Goal: Transaction & Acquisition: Purchase product/service

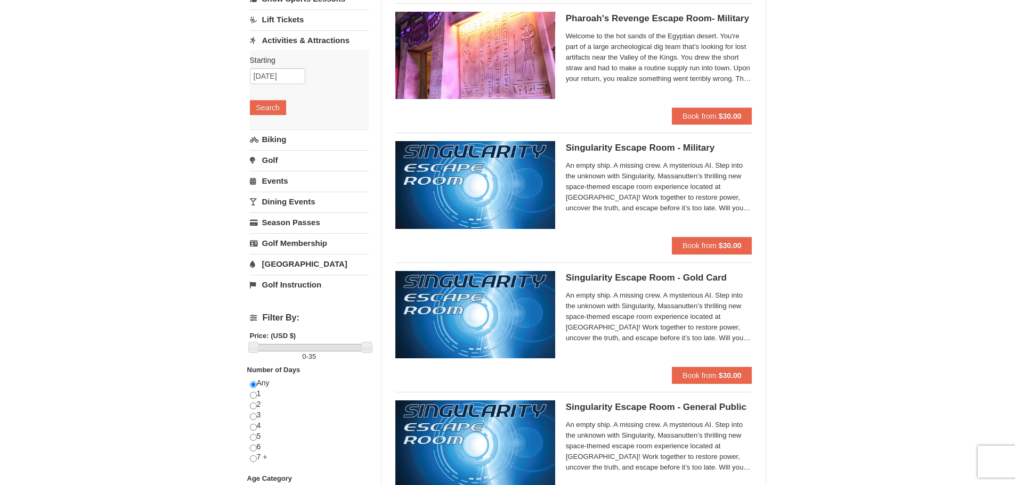
scroll to position [107, 0]
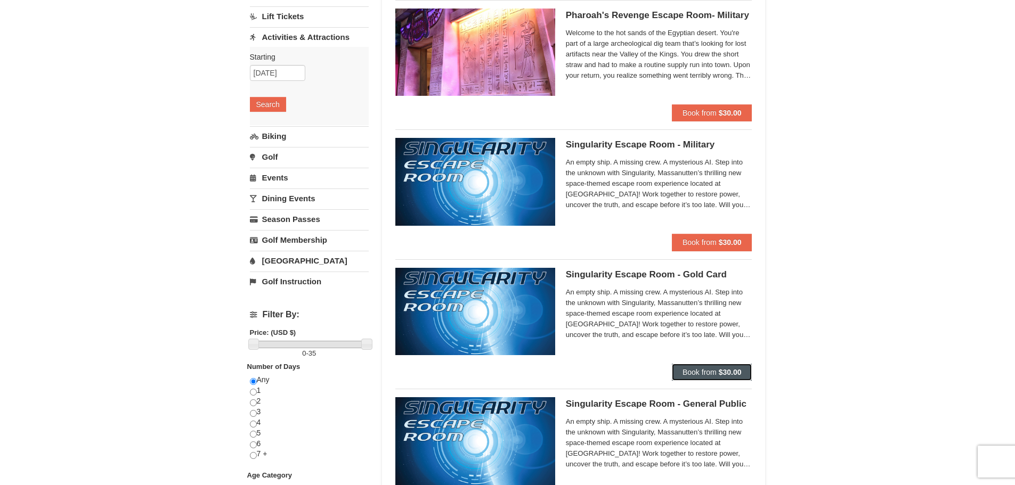
click at [700, 372] on span "Book from" at bounding box center [700, 372] width 34 height 9
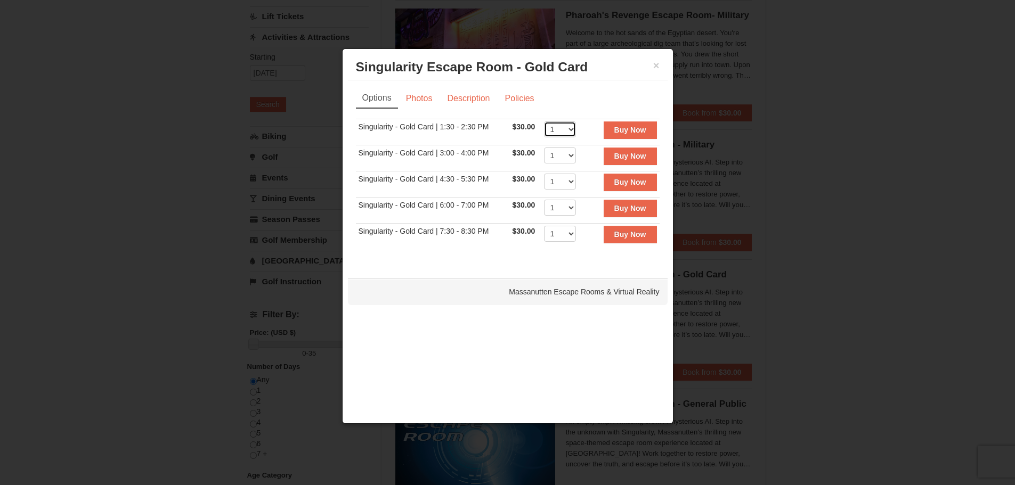
click at [573, 130] on select "1 2 3 4 5 6 7 8" at bounding box center [560, 129] width 32 height 16
click at [544, 121] on select "1 2 3 4 5 6 7 8" at bounding box center [560, 129] width 32 height 16
click at [571, 128] on select "1 2 3 4 5 6 7 8" at bounding box center [560, 129] width 32 height 16
select select "3"
click at [544, 121] on select "1 2 3 4 5 6 7 8" at bounding box center [560, 129] width 32 height 16
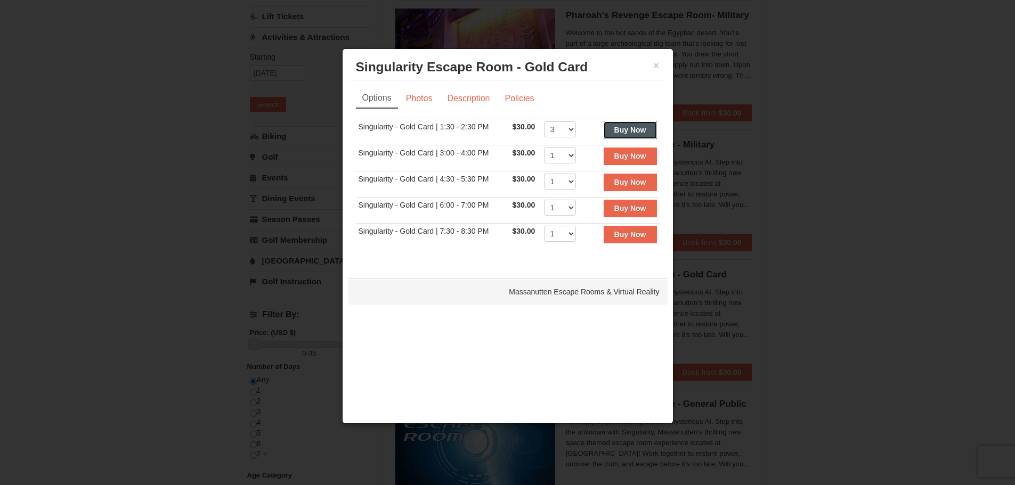
click at [626, 126] on strong "Buy Now" at bounding box center [630, 130] width 32 height 9
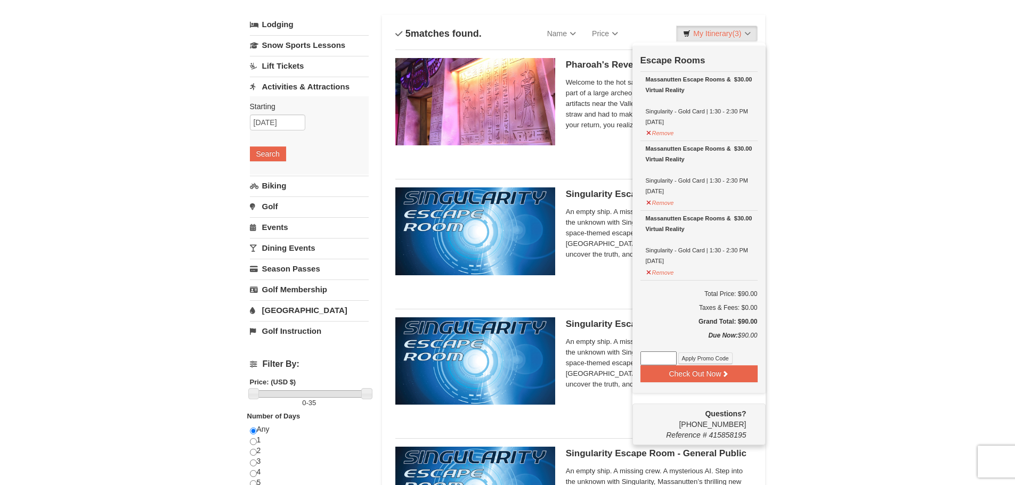
scroll to position [163, 0]
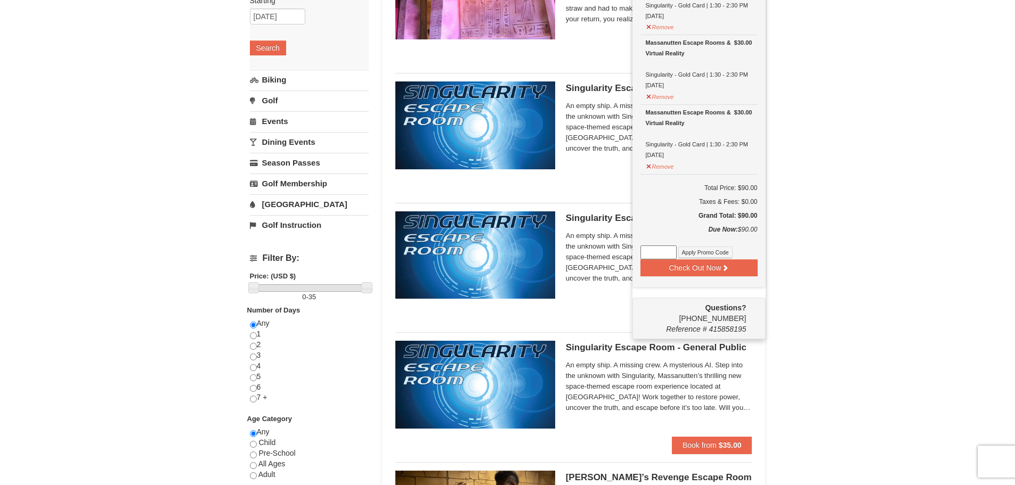
click at [651, 247] on input at bounding box center [659, 253] width 36 height 14
type input "Harvest25"
click at [719, 256] on button "Apply Promo Code" at bounding box center [705, 253] width 54 height 12
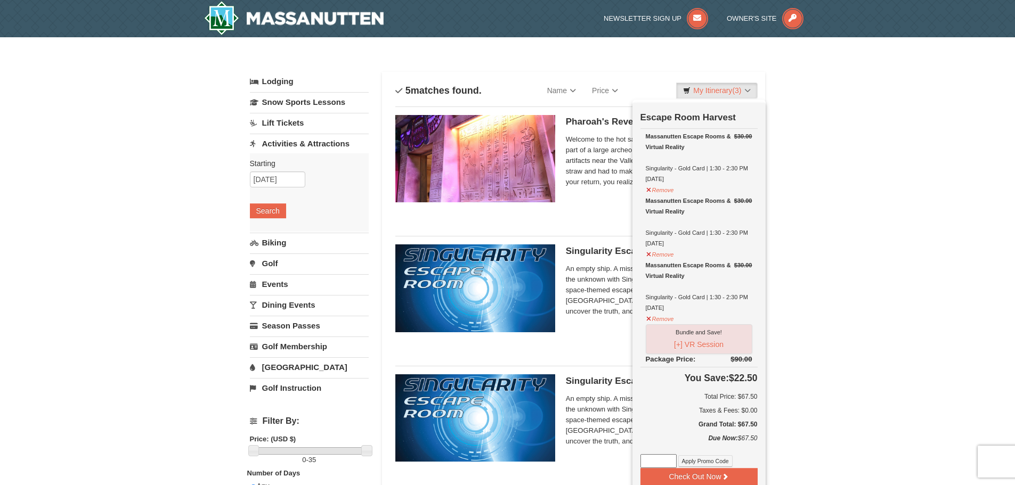
click at [891, 90] on div "× Categories List Filter My Itinerary (3) Check Out Now Escape Room Harvest $30…" at bounding box center [507, 410] width 1015 height 747
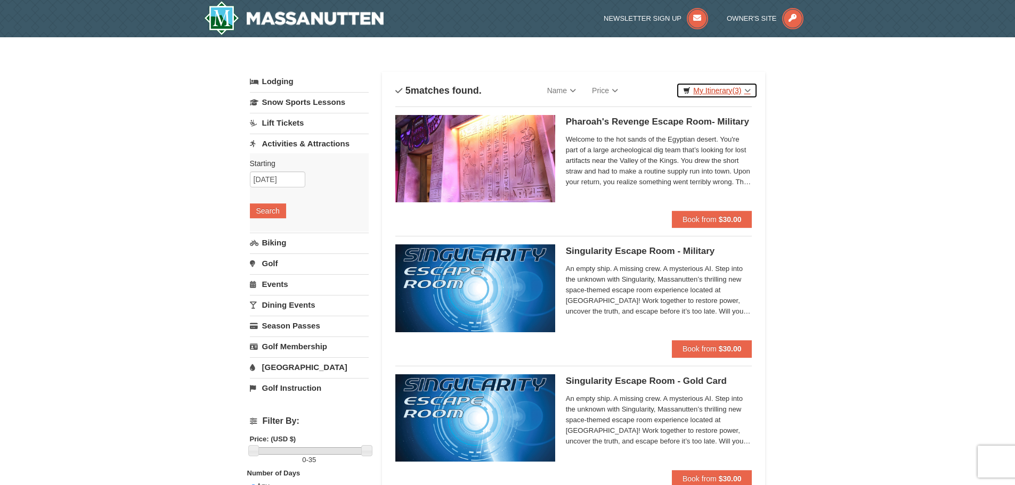
click at [722, 93] on link "My Itinerary (3)" at bounding box center [716, 91] width 81 height 16
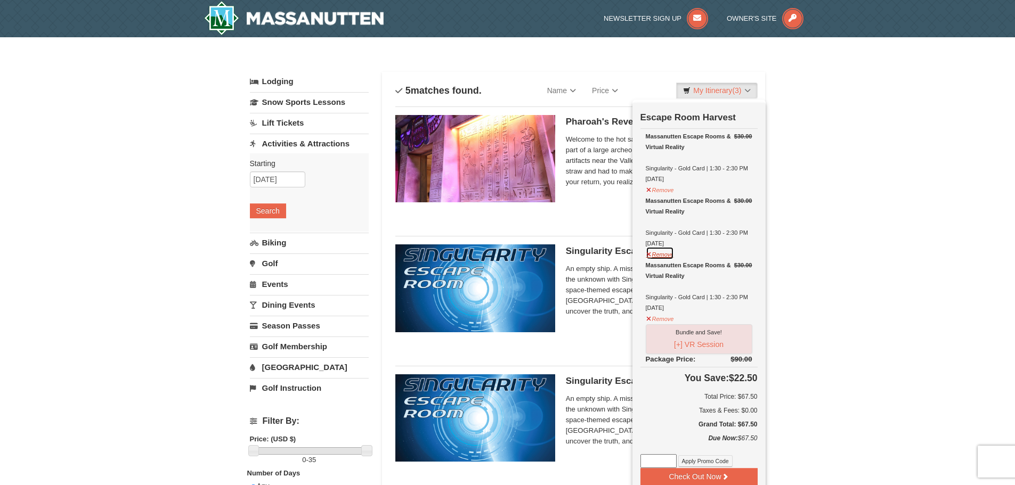
click at [664, 256] on button "Remove" at bounding box center [660, 253] width 29 height 13
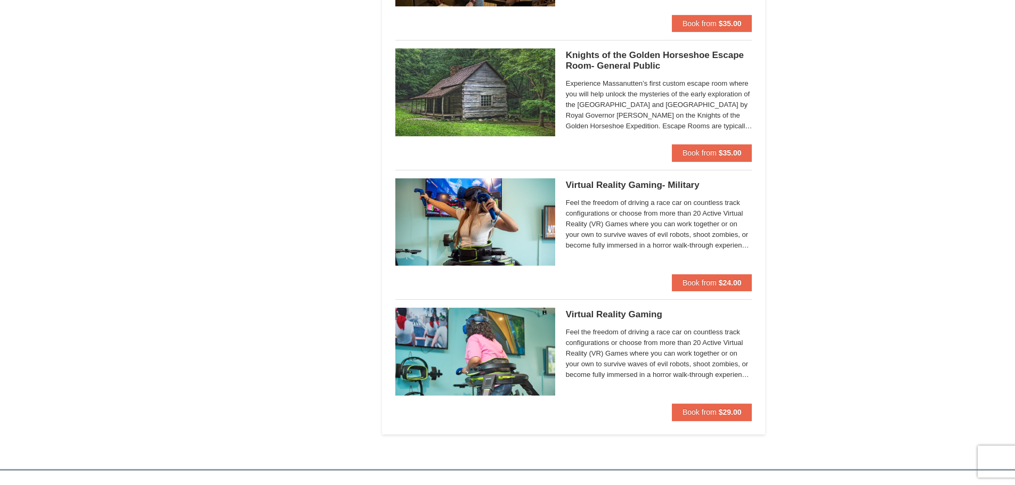
scroll to position [853, 0]
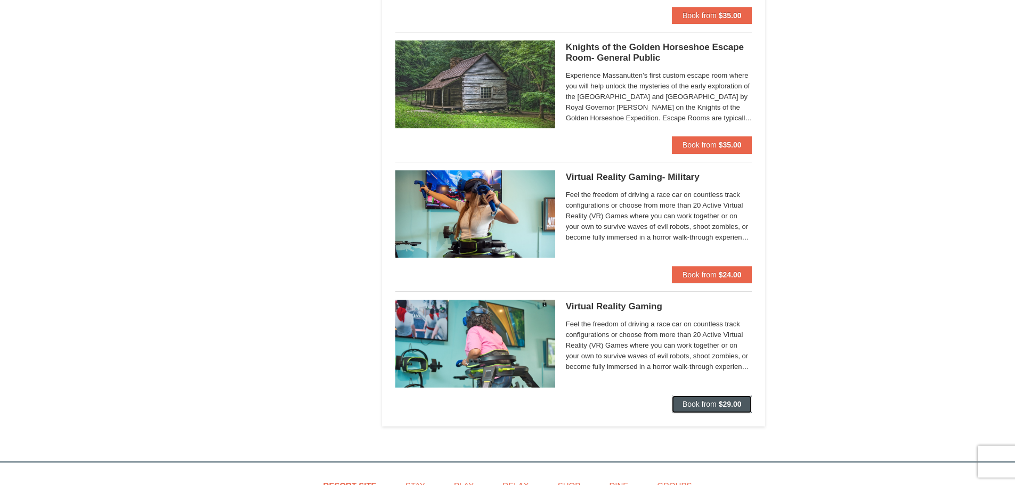
click at [699, 399] on button "Book from $29.00" at bounding box center [712, 404] width 80 height 17
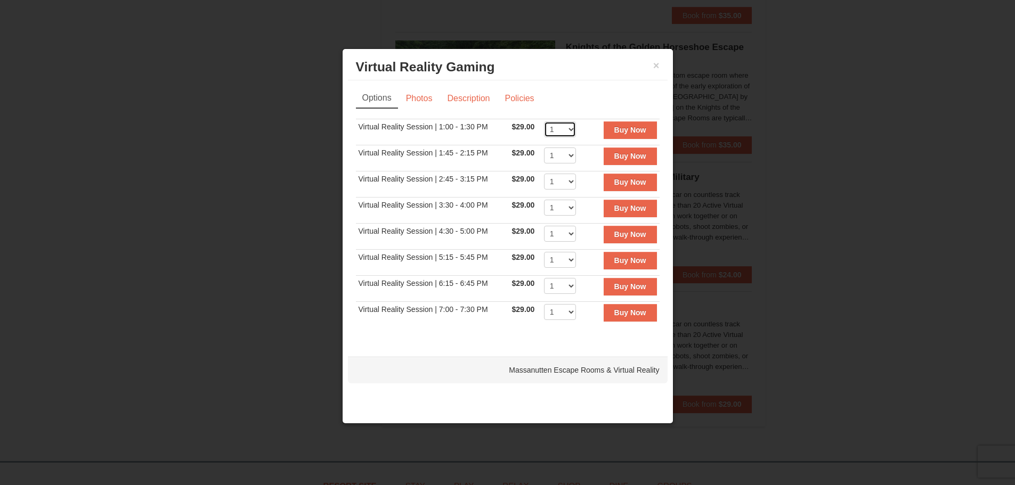
click at [567, 129] on select "1 2 3 4" at bounding box center [560, 129] width 32 height 16
select select "2"
click at [544, 121] on select "1 2 3 4" at bounding box center [560, 129] width 32 height 16
click at [622, 134] on strong "Buy Now" at bounding box center [630, 130] width 32 height 9
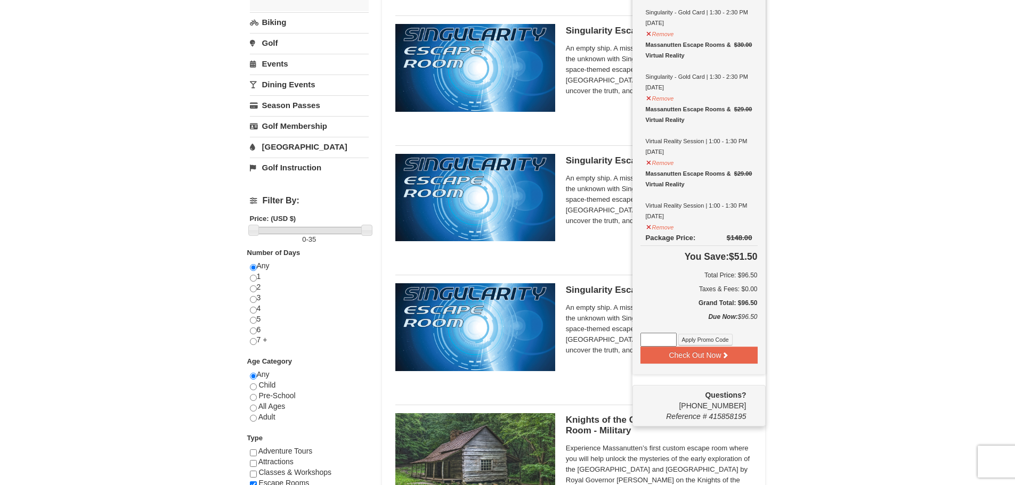
scroll to position [270, 0]
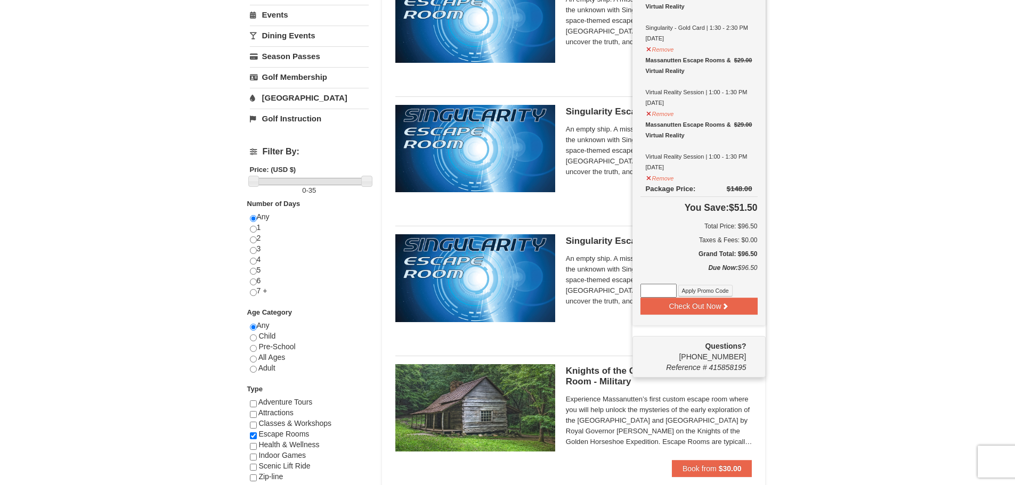
click at [650, 290] on input at bounding box center [659, 291] width 36 height 14
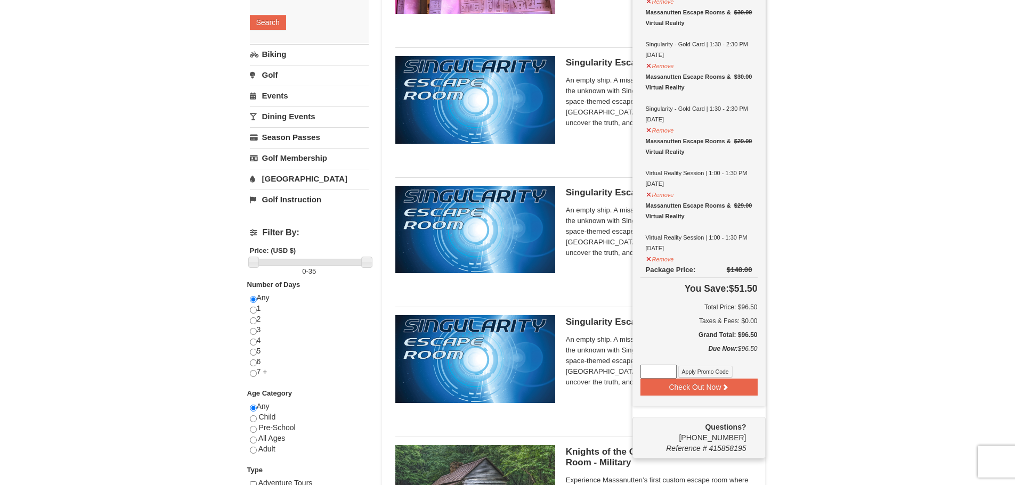
scroll to position [56, 0]
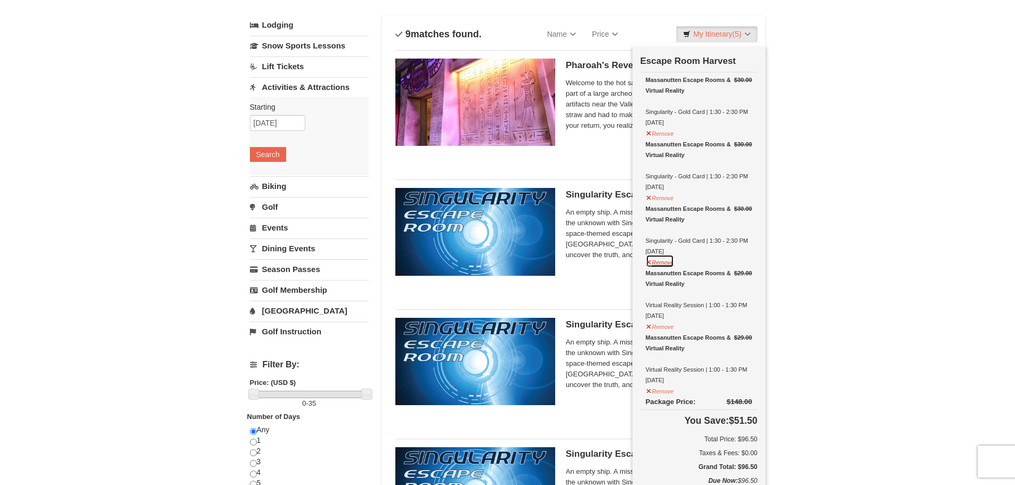
click at [668, 263] on button "Remove" at bounding box center [660, 261] width 29 height 13
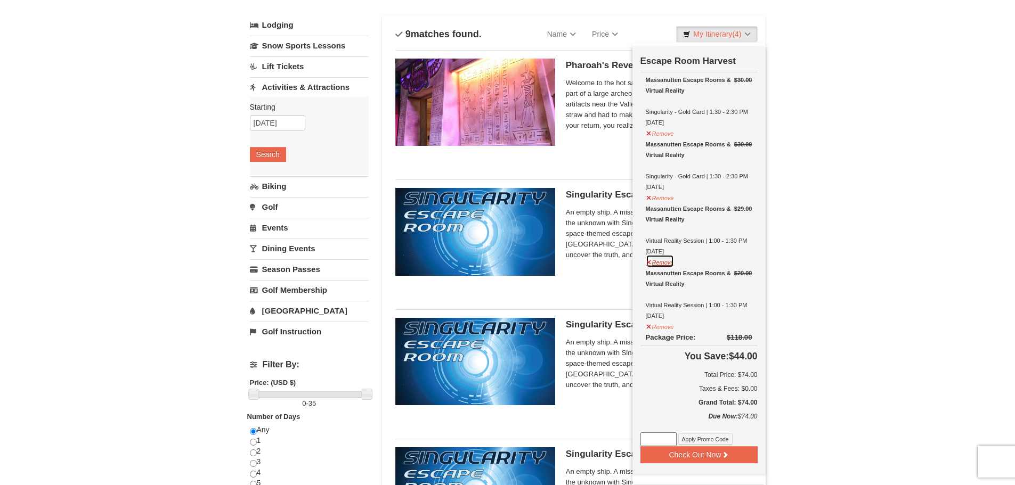
click at [668, 263] on button "Remove" at bounding box center [660, 261] width 29 height 13
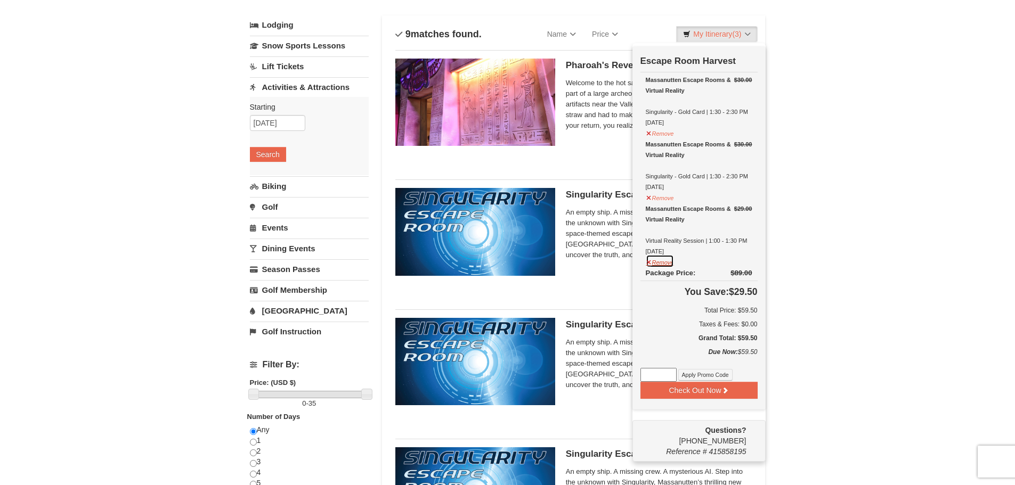
click at [668, 263] on button "Remove" at bounding box center [660, 261] width 29 height 13
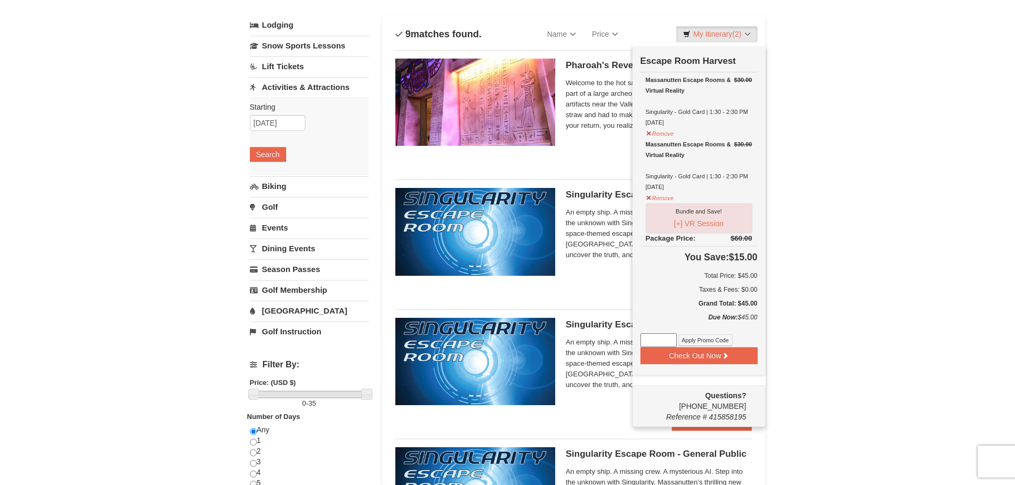
click at [660, 341] on input at bounding box center [659, 341] width 36 height 14
click at [659, 201] on button "Remove" at bounding box center [660, 196] width 29 height 13
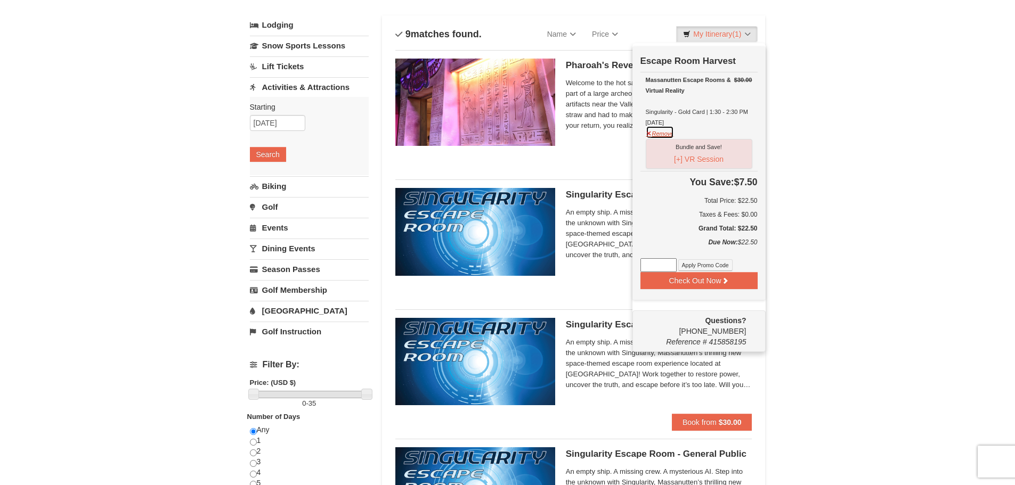
click at [665, 136] on button "Remove" at bounding box center [660, 132] width 29 height 13
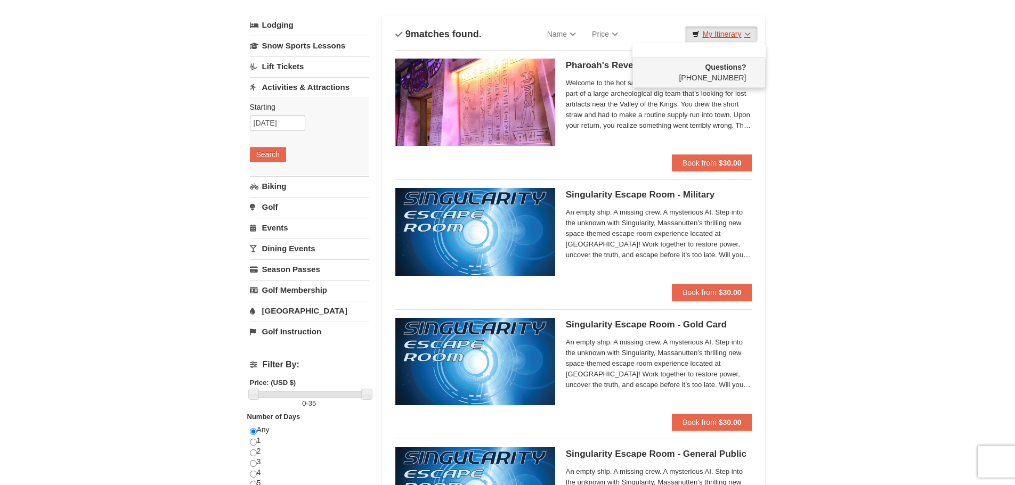
click at [748, 33] on link "My Itinerary" at bounding box center [721, 34] width 72 height 16
click at [749, 33] on link "My Itinerary" at bounding box center [721, 34] width 72 height 16
click at [750, 33] on link "My Itinerary" at bounding box center [721, 34] width 72 height 16
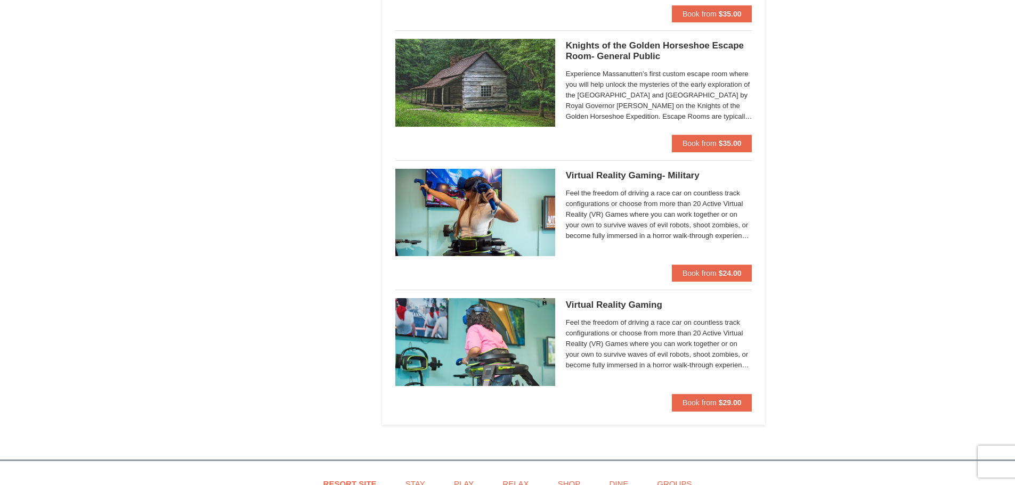
scroll to position [856, 0]
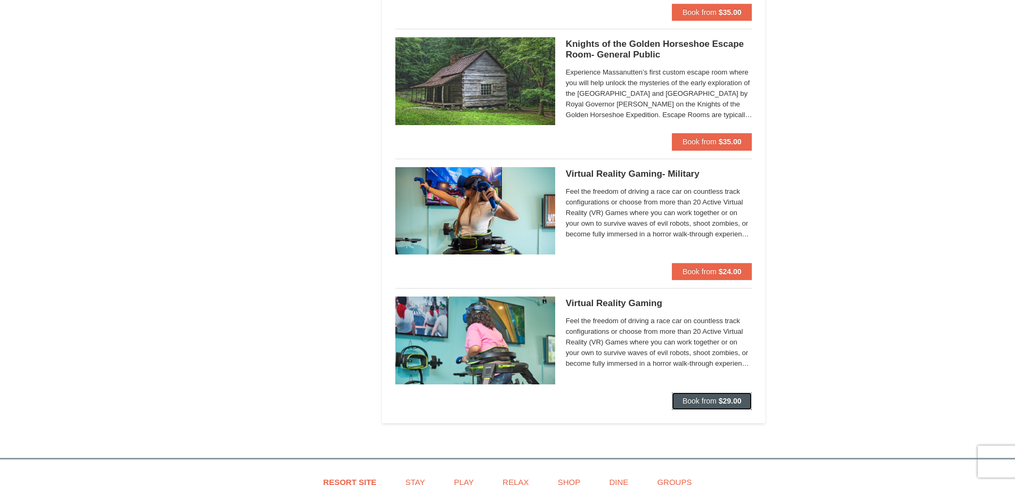
click at [712, 401] on span "Book from" at bounding box center [700, 401] width 34 height 9
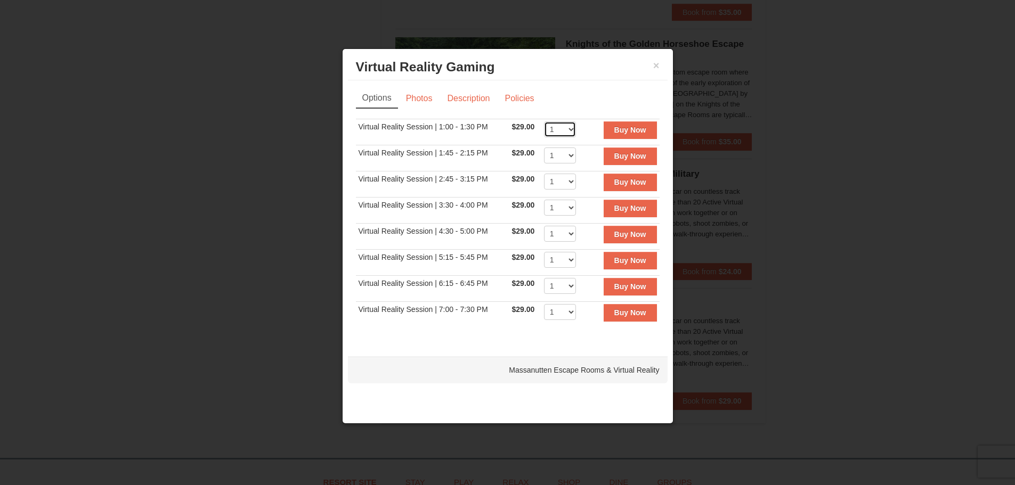
click at [571, 126] on select "1 2 3 4" at bounding box center [560, 129] width 32 height 16
select select "3"
click at [544, 121] on select "1 2 3 4" at bounding box center [560, 129] width 32 height 16
click at [629, 127] on strong "Buy Now" at bounding box center [630, 130] width 32 height 9
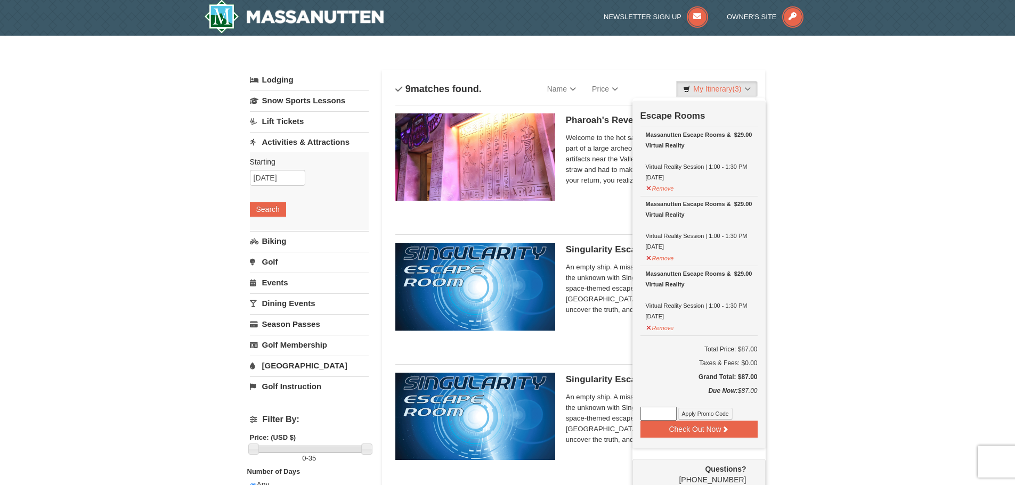
scroll to position [3, 0]
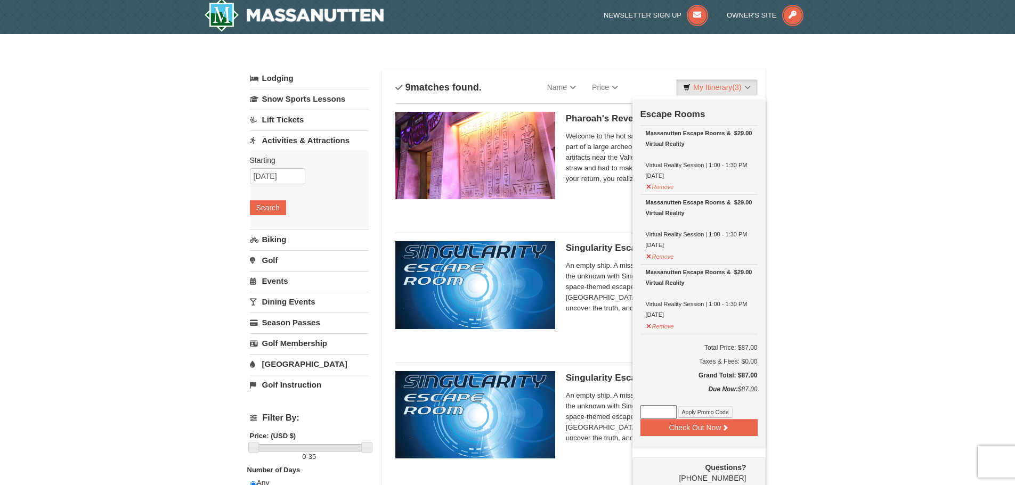
click at [653, 414] on input at bounding box center [659, 413] width 36 height 14
type input "Harvest25"
click at [710, 414] on button "Apply Promo Code" at bounding box center [705, 413] width 54 height 12
